Goal: Find specific page/section: Find specific page/section

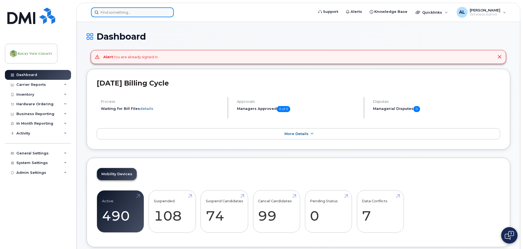
click at [140, 10] on input at bounding box center [132, 12] width 83 height 10
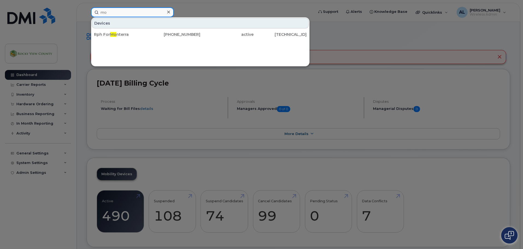
type input "m"
drag, startPoint x: 129, startPoint y: 10, endPoint x: 61, endPoint y: 13, distance: 68.1
click at [87, 13] on div "wat Devices 2 Dalroy Wa stewater [GEOGRAPHIC_DATA] [PHONE_NUMBER] active - [GEO…" at bounding box center [201, 12] width 228 height 10
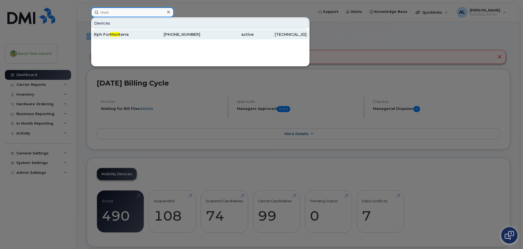
type input "mon"
click at [122, 34] on div "Rph For Mon terra" at bounding box center [120, 34] width 53 height 5
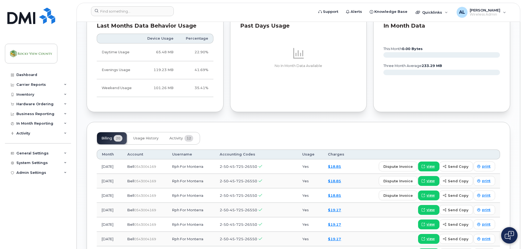
scroll to position [300, 0]
